Goal: Use online tool/utility: Utilize a website feature to perform a specific function

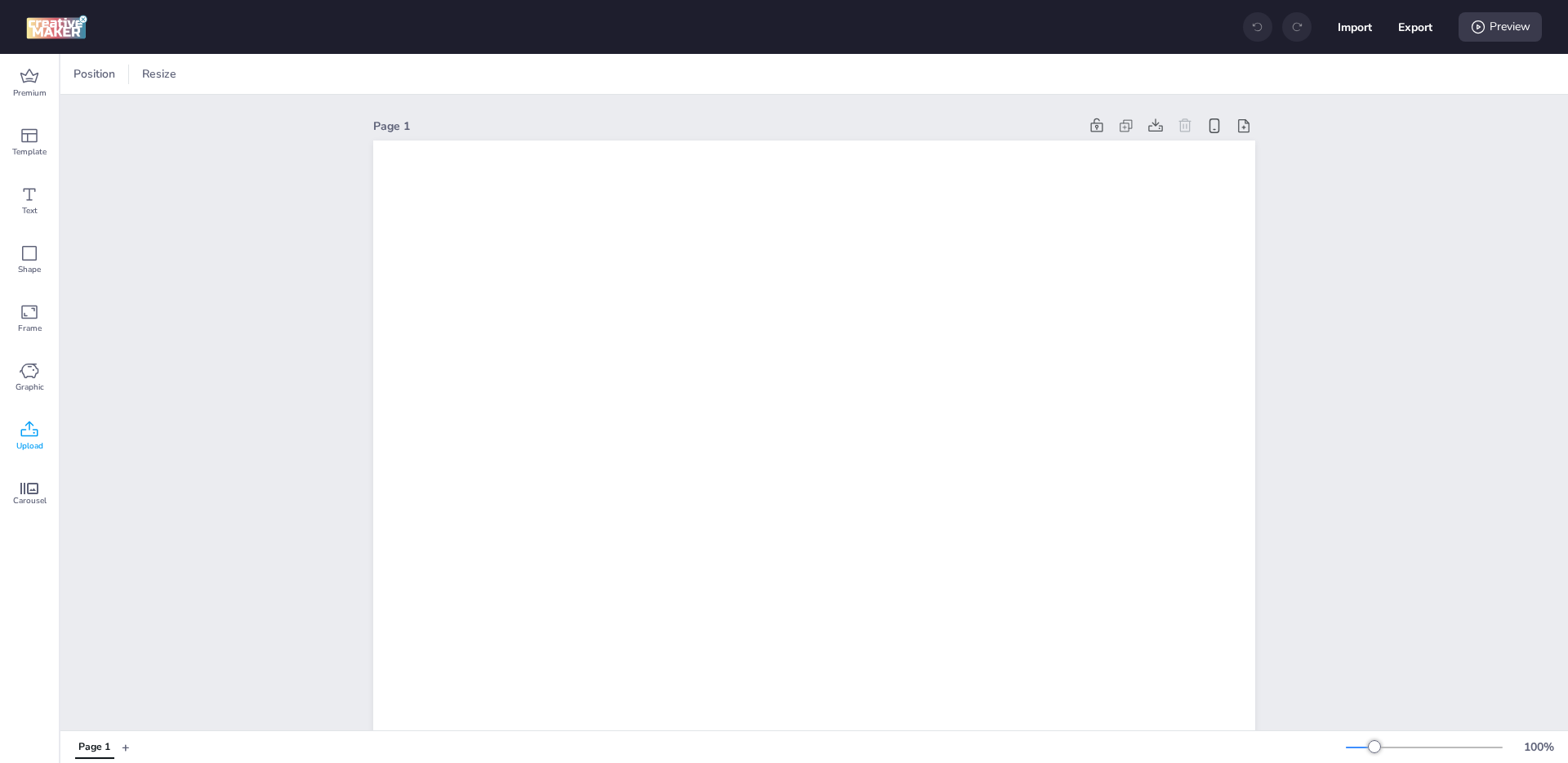
click at [27, 430] on icon at bounding box center [29, 429] width 19 height 19
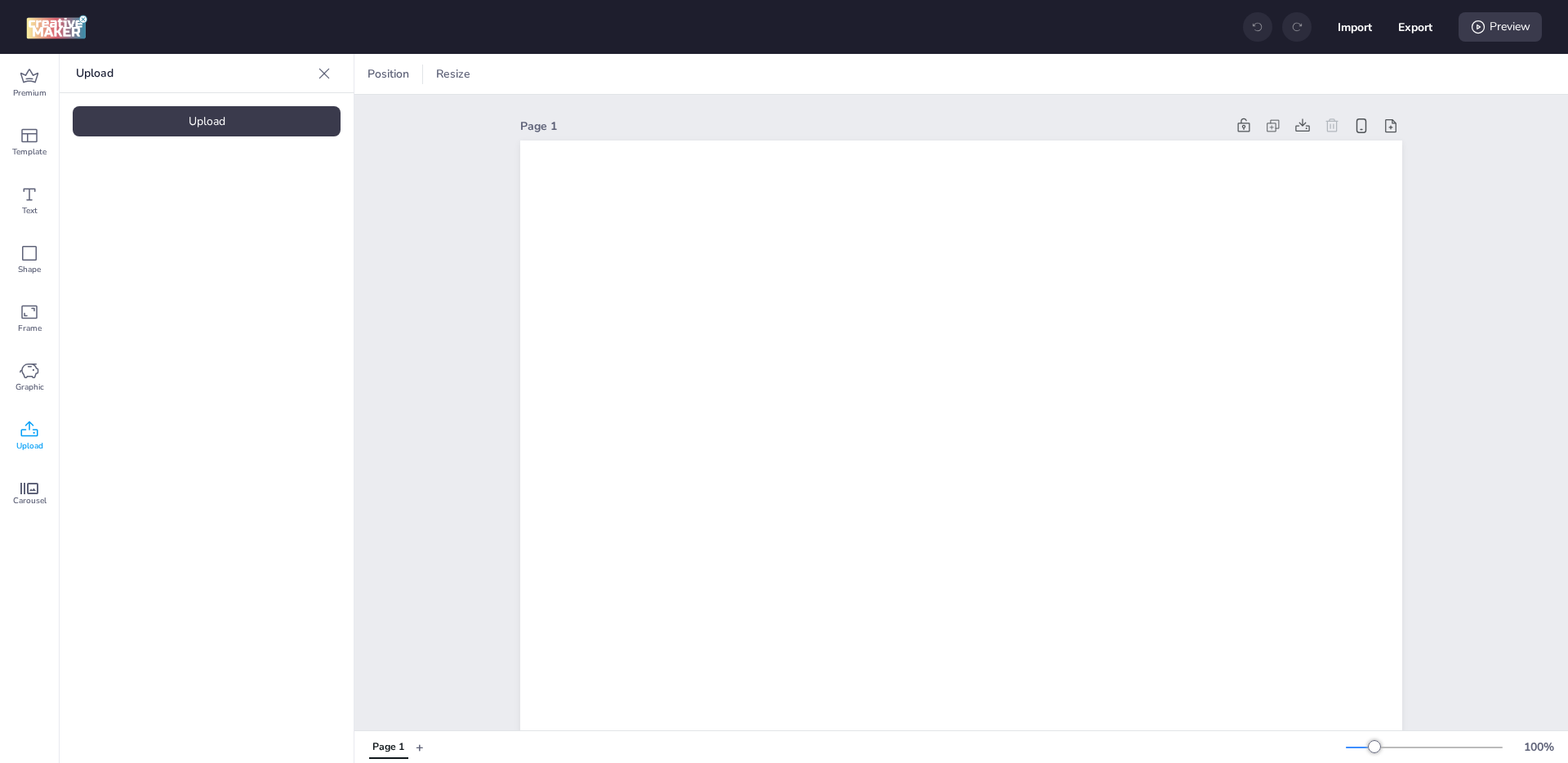
click at [205, 125] on div "Upload" at bounding box center [206, 121] width 268 height 30
click at [150, 227] on img at bounding box center [138, 227] width 100 height 17
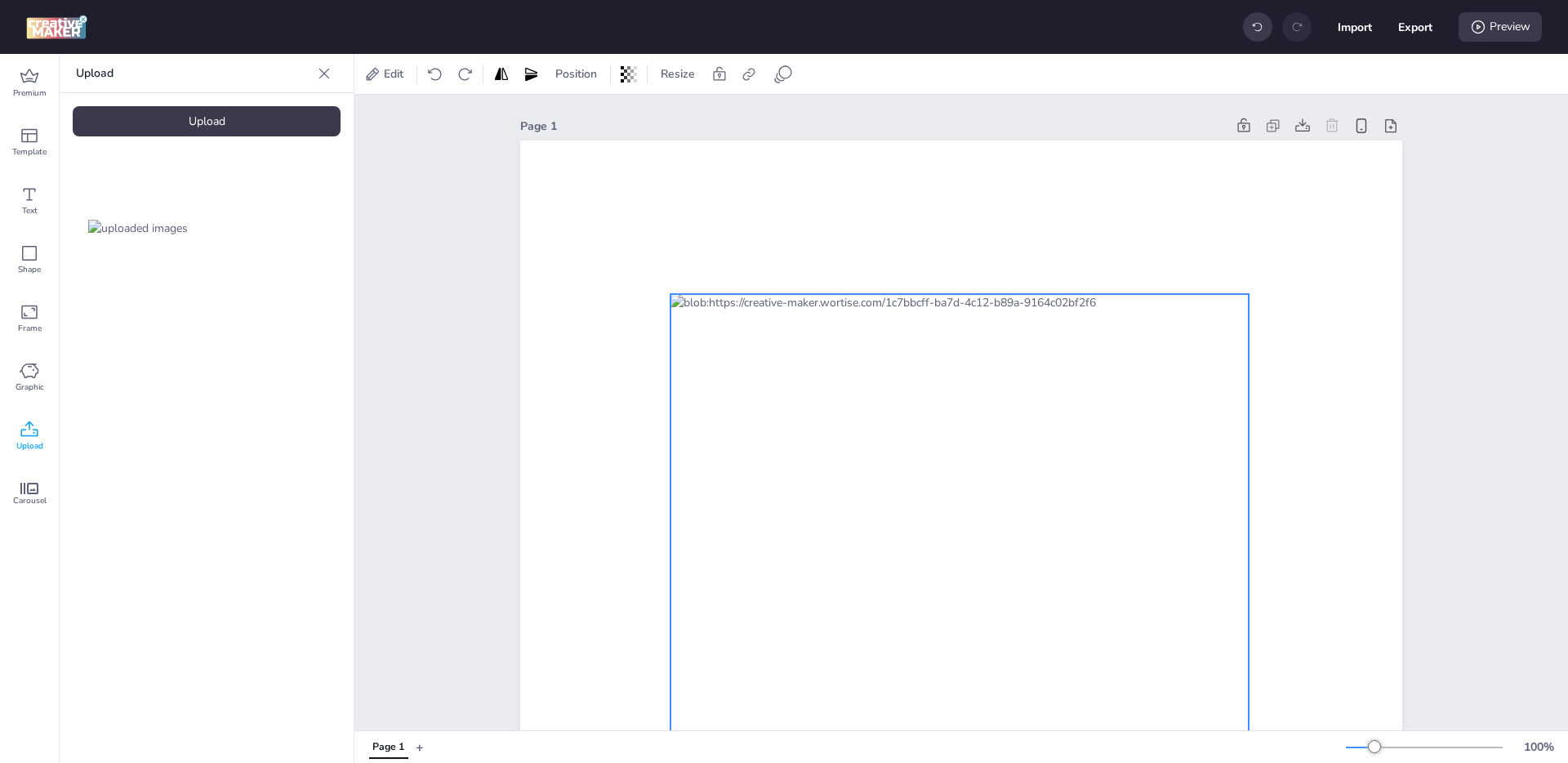
drag, startPoint x: 887, startPoint y: 398, endPoint x: 877, endPoint y: 377, distance: 23.3
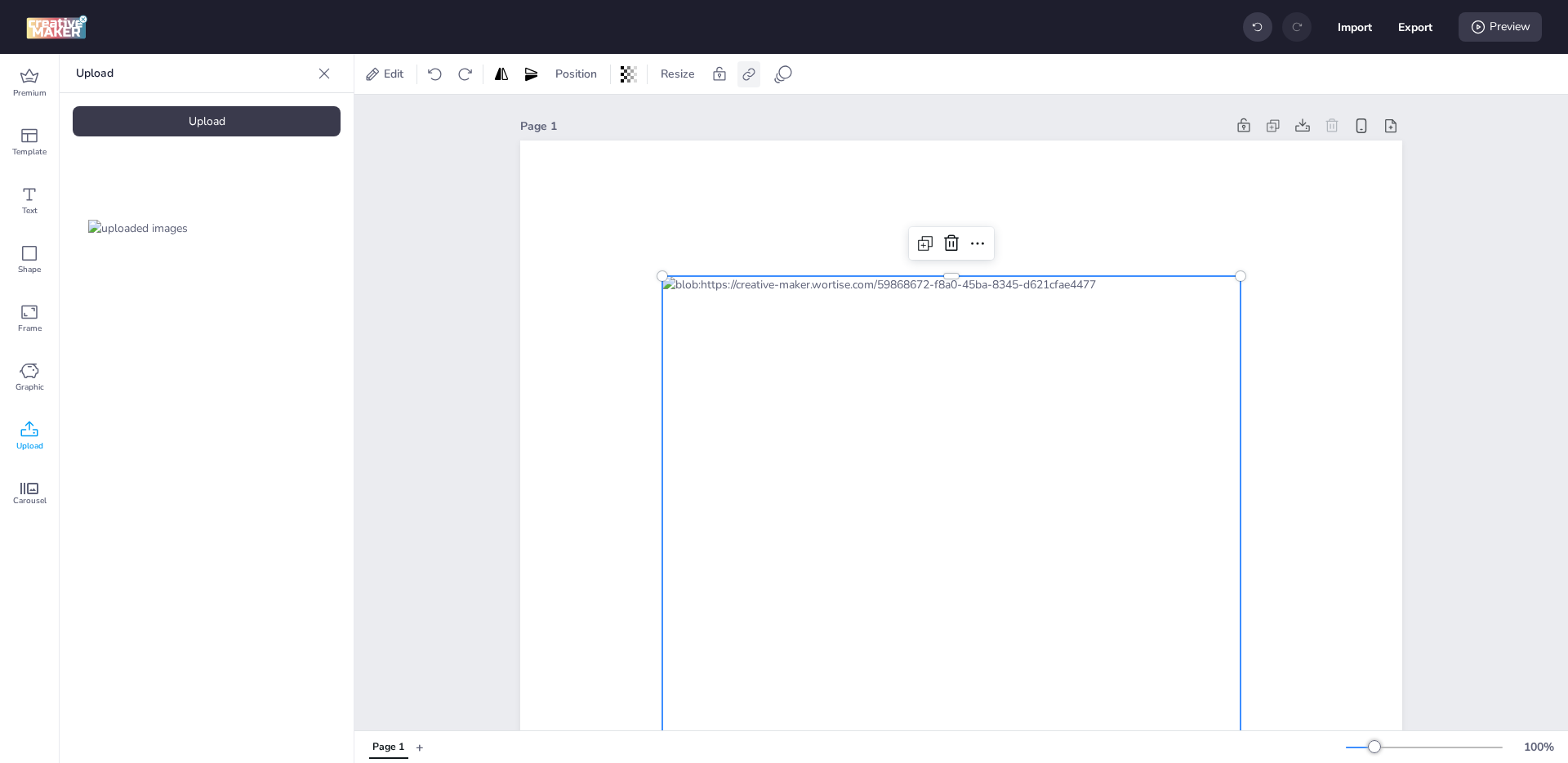
click at [751, 80] on icon at bounding box center [749, 74] width 16 height 16
click at [755, 78] on icon at bounding box center [749, 74] width 16 height 16
click at [802, 78] on div "Edit Position Resize" at bounding box center [588, 74] width 455 height 27
click at [784, 79] on icon at bounding box center [783, 74] width 19 height 19
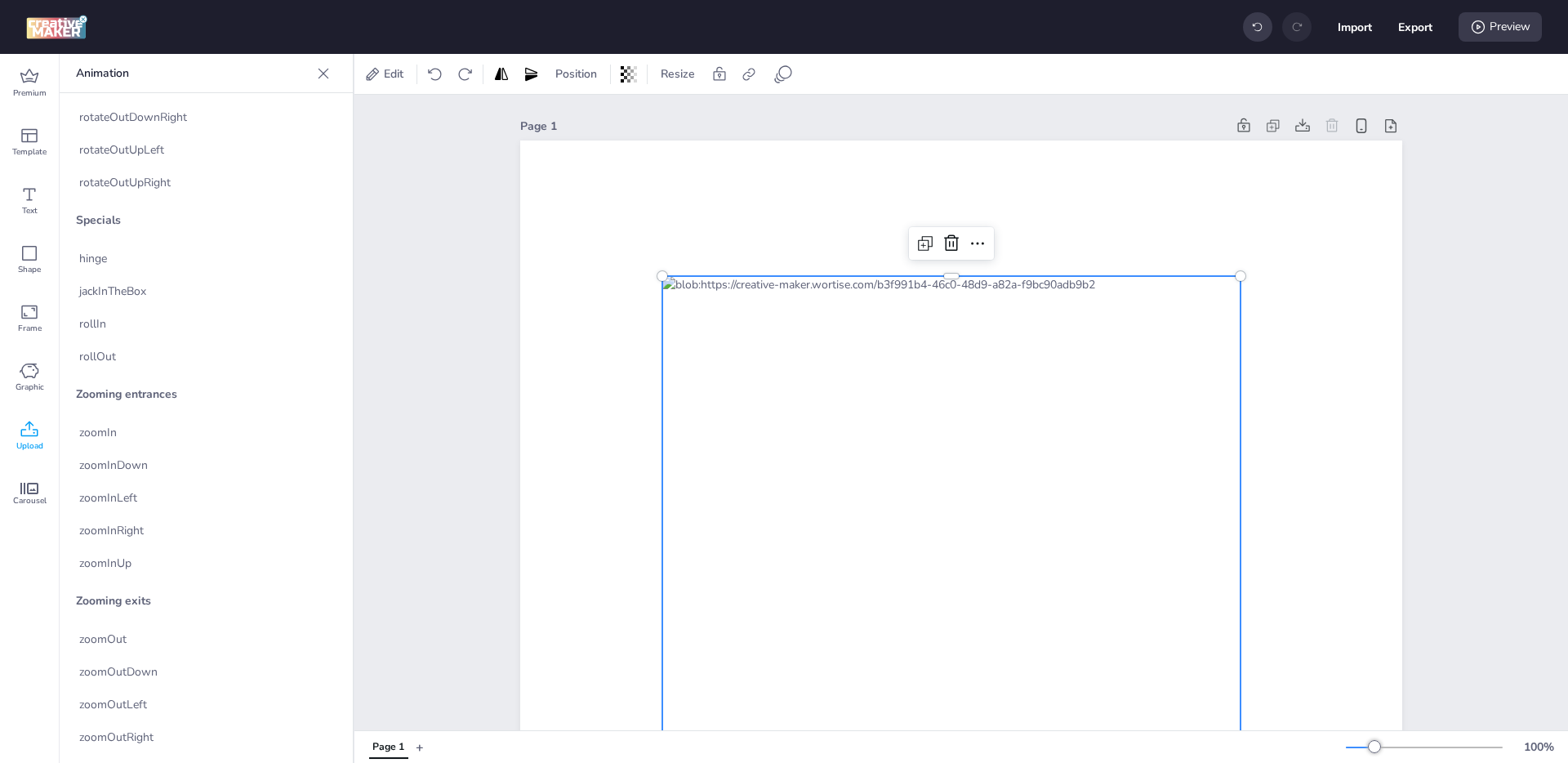
scroll to position [3194, 0]
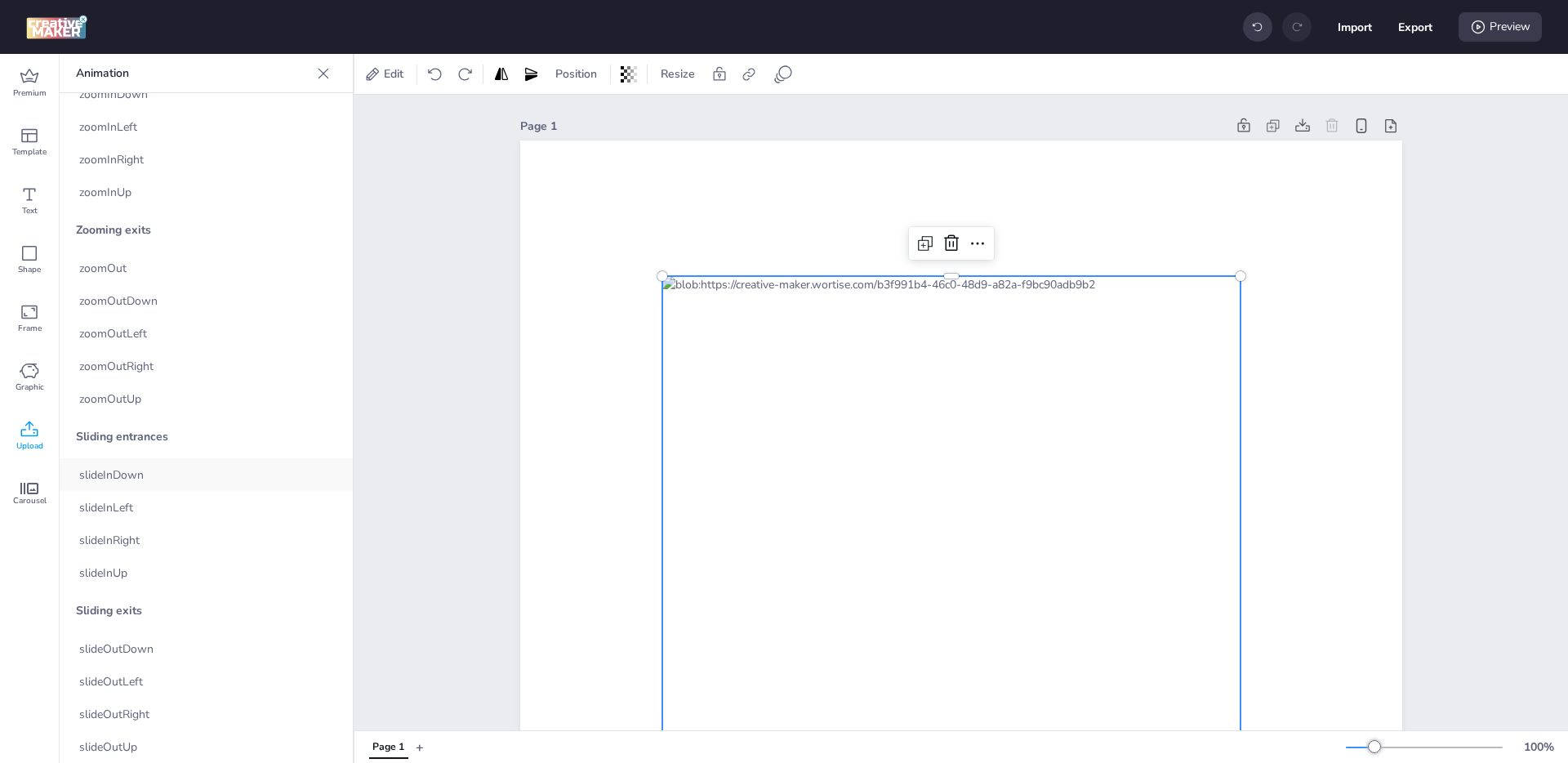
click at [145, 472] on div "slideInDown" at bounding box center [205, 474] width 293 height 33
click at [171, 520] on div "slideInLeft" at bounding box center [205, 507] width 293 height 33
click at [229, 470] on div "slideInDown" at bounding box center [205, 474] width 293 height 33
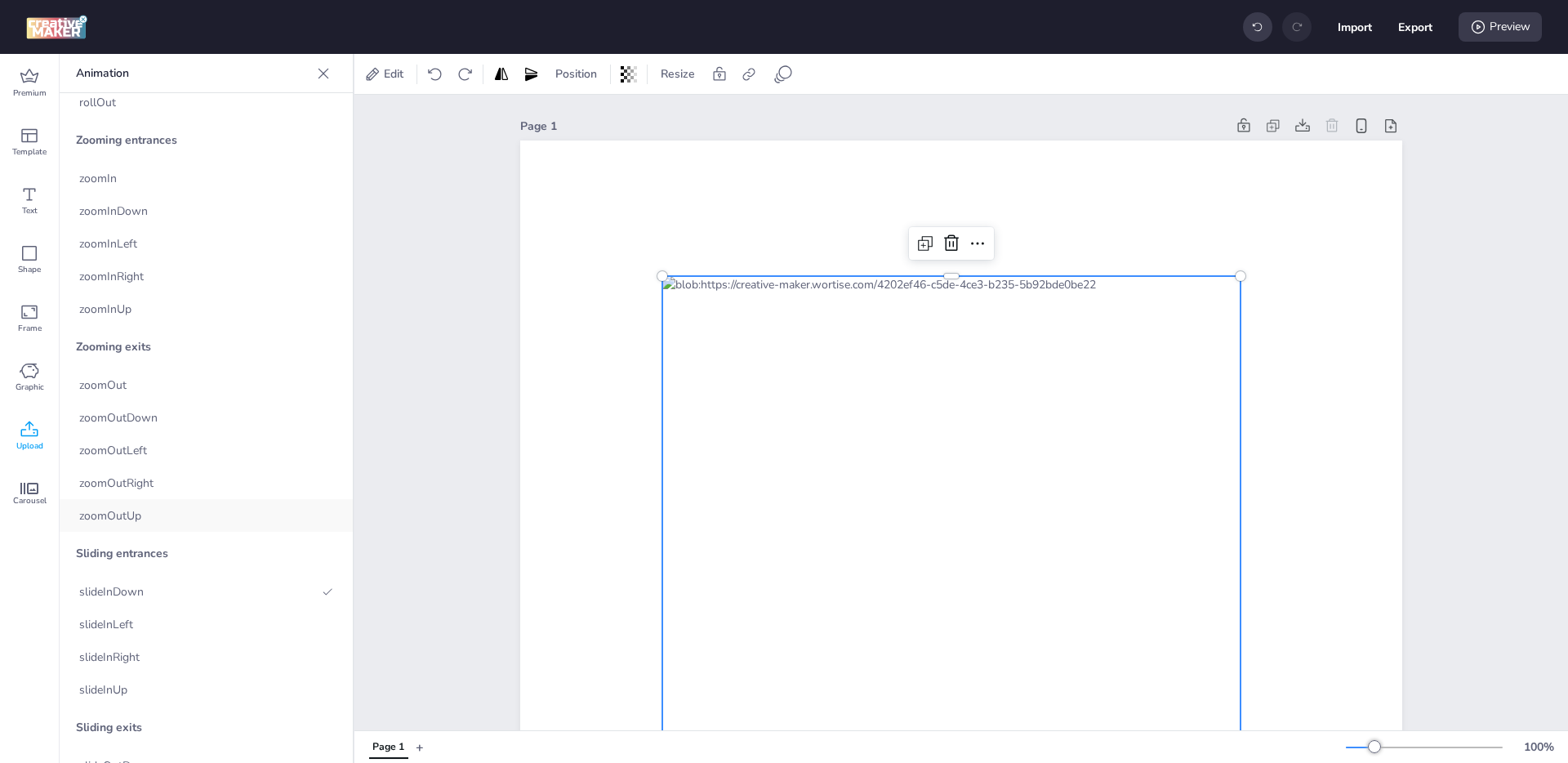
click at [153, 522] on div "zoomOutUp" at bounding box center [205, 515] width 293 height 33
click at [166, 484] on div "zoomOutRight" at bounding box center [205, 482] width 293 height 33
click at [157, 517] on div "zoomOutUp" at bounding box center [205, 515] width 293 height 33
click at [164, 404] on div "zoomOutDown" at bounding box center [205, 417] width 293 height 33
click at [158, 381] on div "zoomOut" at bounding box center [205, 384] width 293 height 33
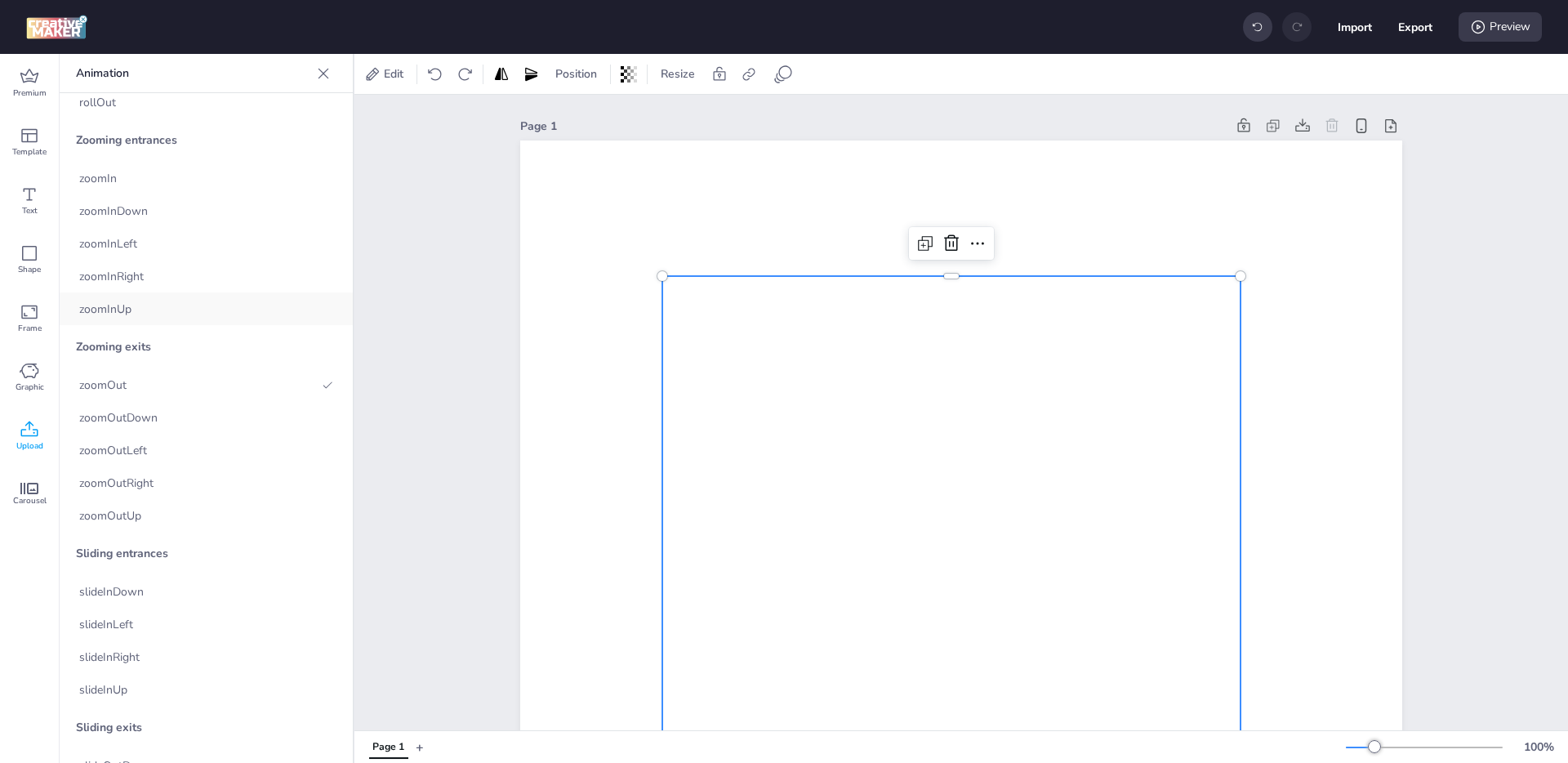
click at [177, 320] on div "zoomInUp" at bounding box center [205, 308] width 293 height 33
click at [179, 309] on div "zoomInUp" at bounding box center [205, 308] width 293 height 33
click at [195, 282] on div "zoomInRight" at bounding box center [205, 276] width 293 height 33
click at [191, 244] on div "zoomInLeft" at bounding box center [205, 243] width 293 height 33
click at [172, 509] on div "zoomOutUp" at bounding box center [205, 515] width 293 height 33
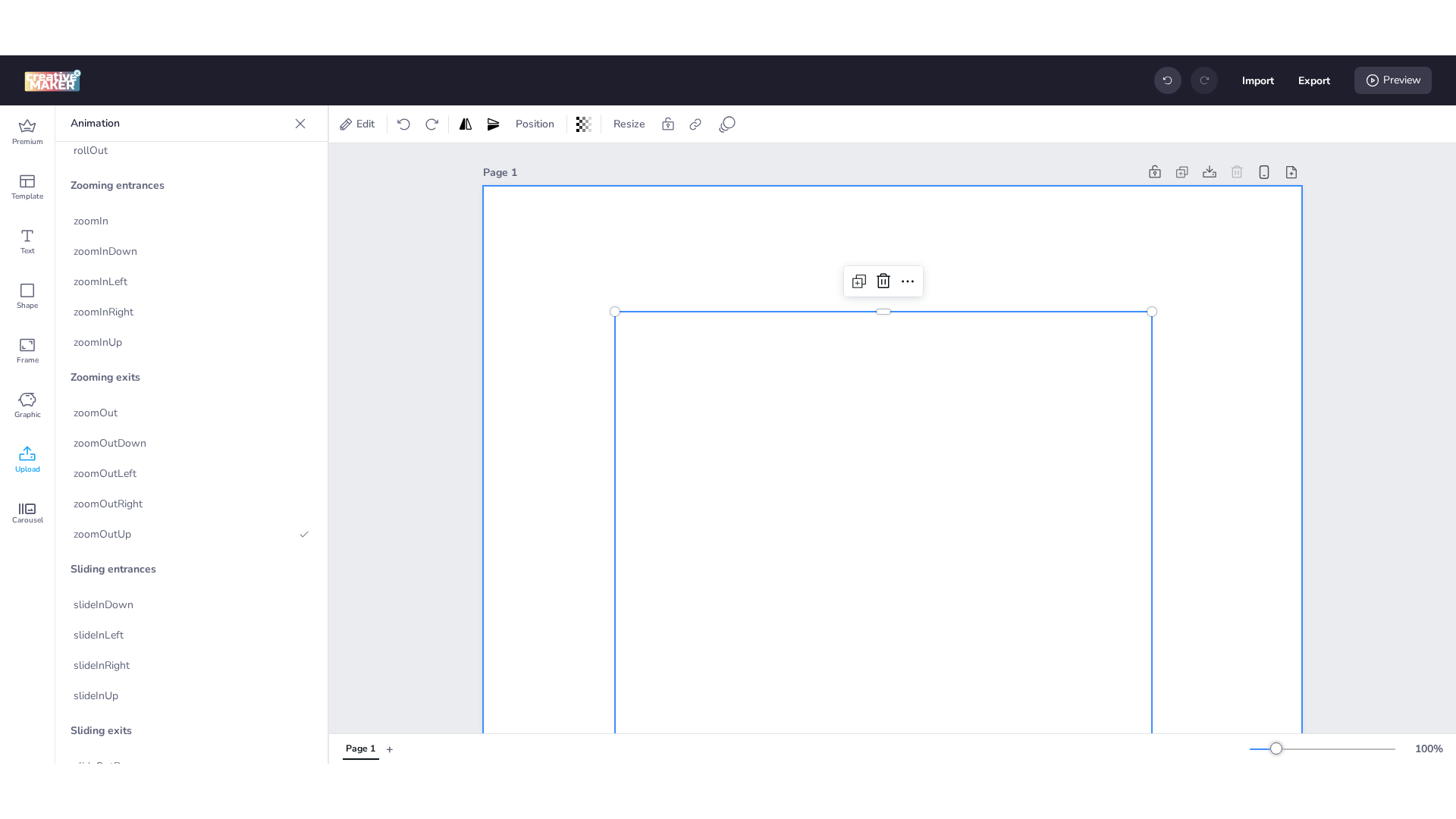
scroll to position [557, 0]
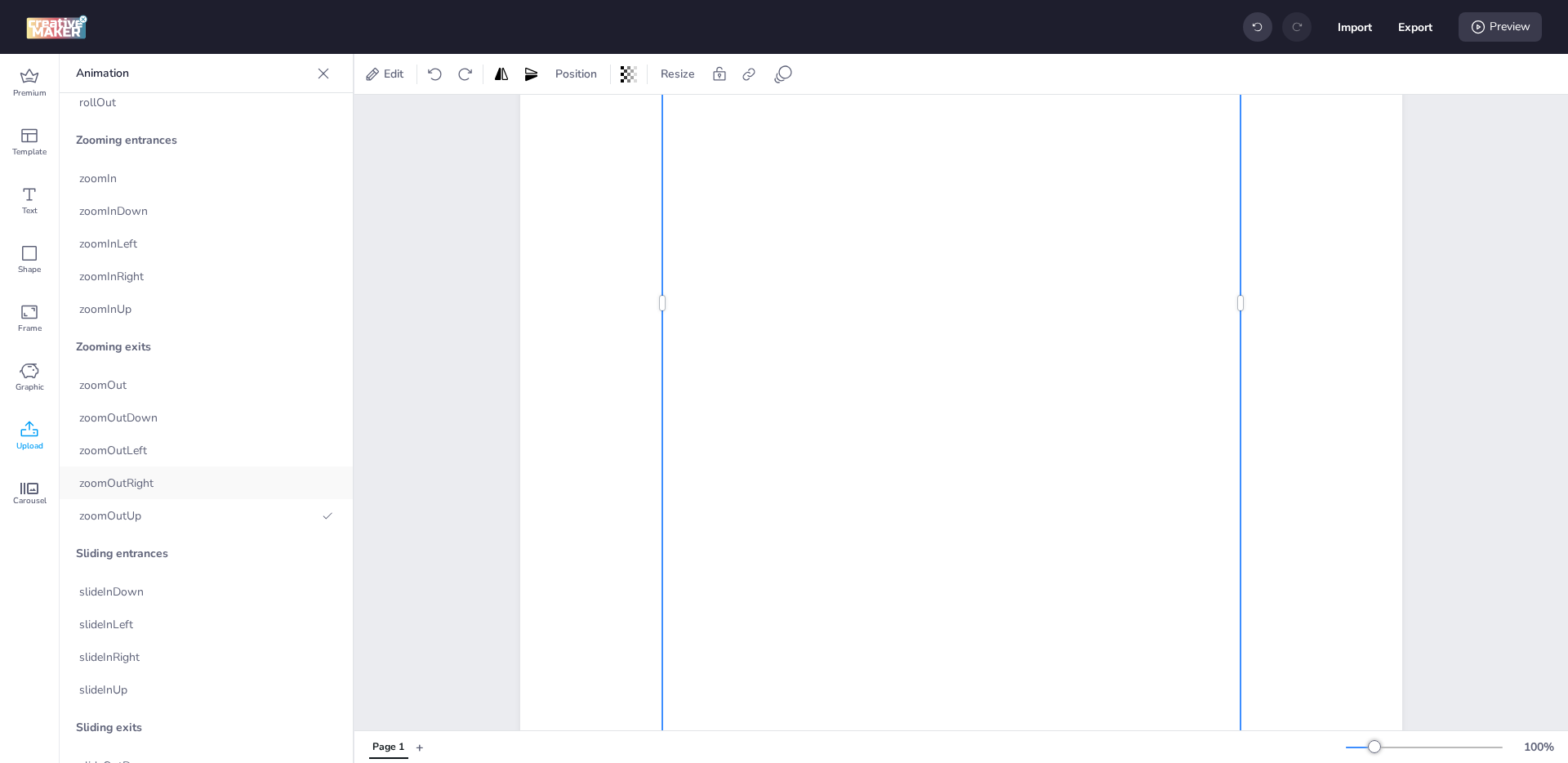
click at [138, 482] on span "zoomOutRight" at bounding box center [117, 482] width 74 height 17
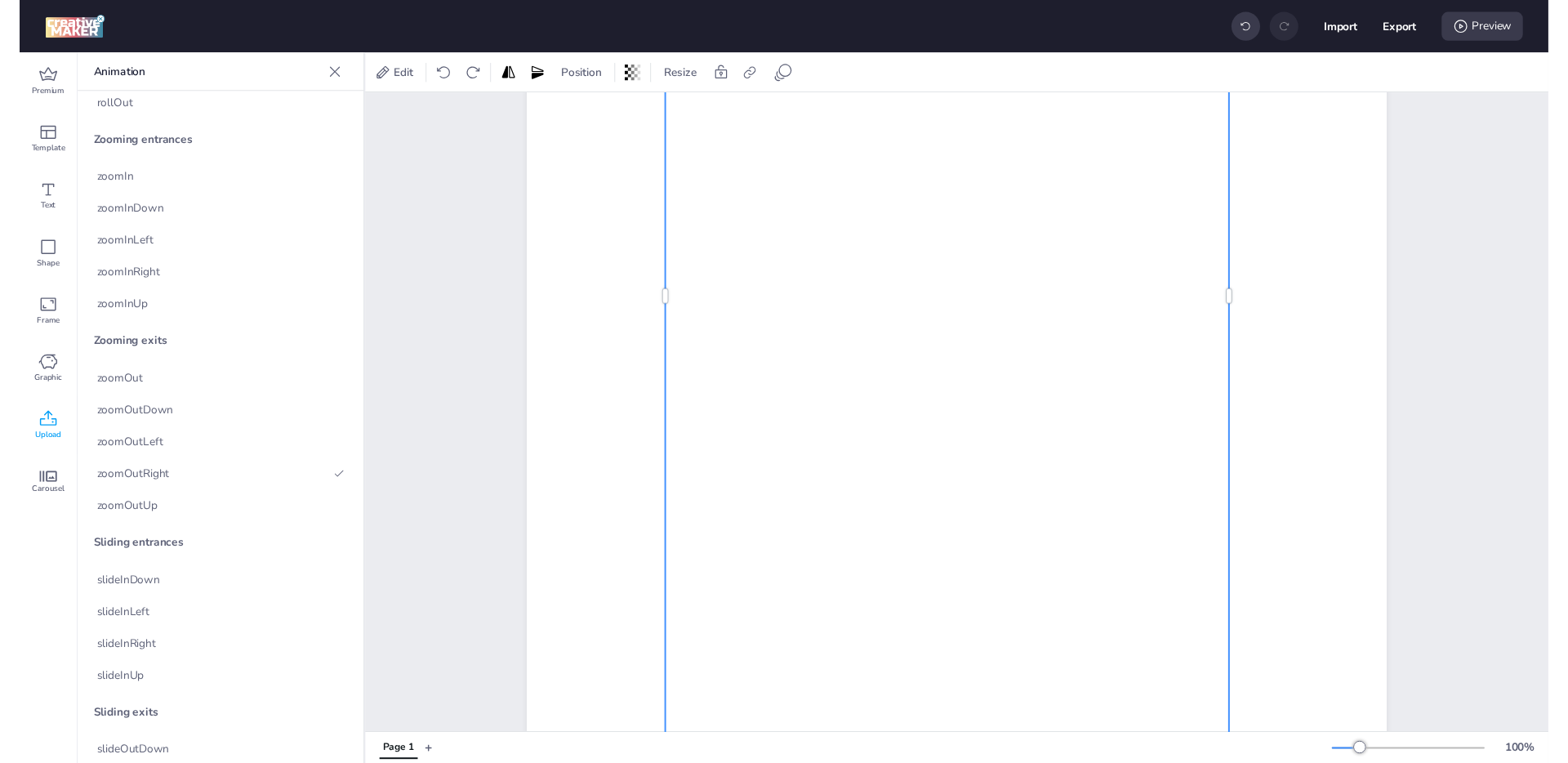
scroll to position [3077, 0]
